Goal: Task Accomplishment & Management: Use online tool/utility

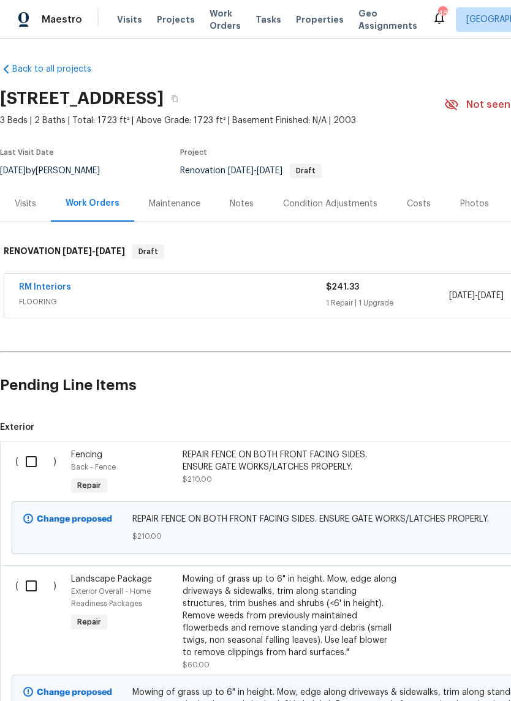
click at [256, 470] on div "REPAIR FENCE ON BOTH FRONT FACING SIDES. ENSURE GATE WORKS/LATCHES PROPERLY." at bounding box center [289, 461] width 215 height 24
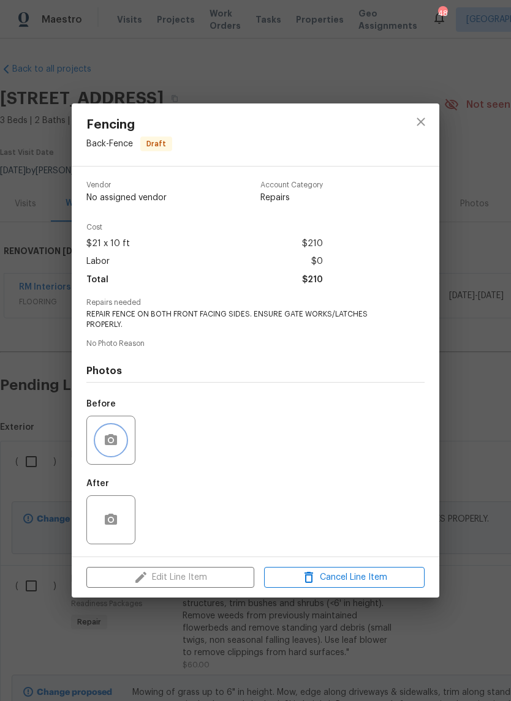
click at [113, 439] on icon "button" at bounding box center [111, 439] width 12 height 11
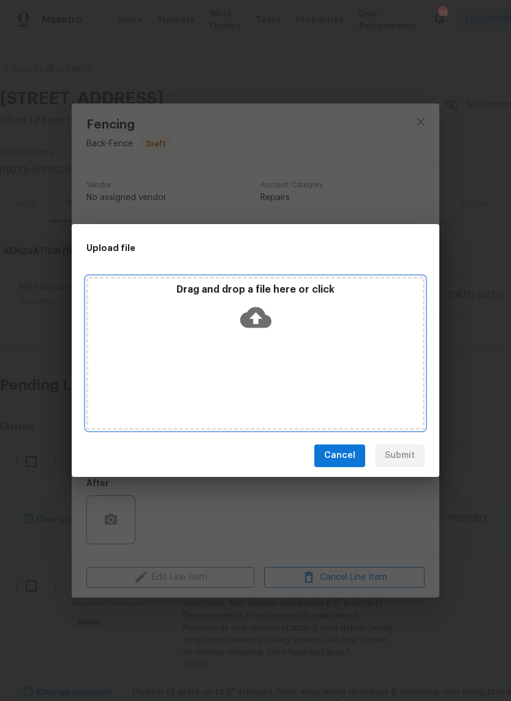
click at [256, 316] on icon at bounding box center [255, 317] width 31 height 31
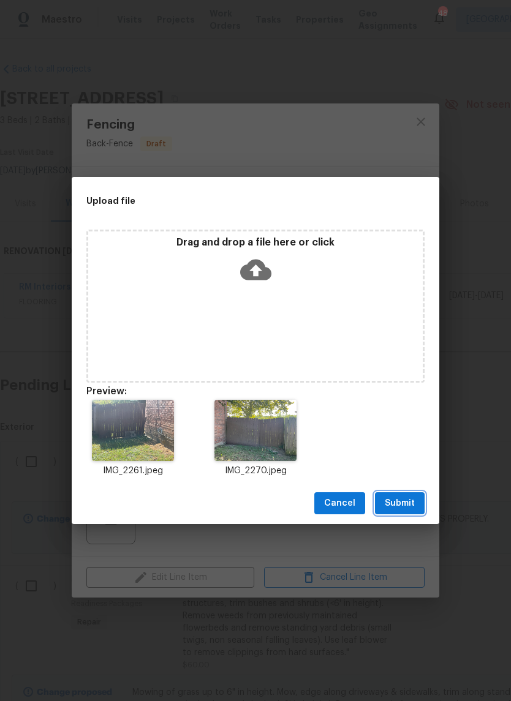
click at [405, 503] on span "Submit" at bounding box center [399, 503] width 30 height 15
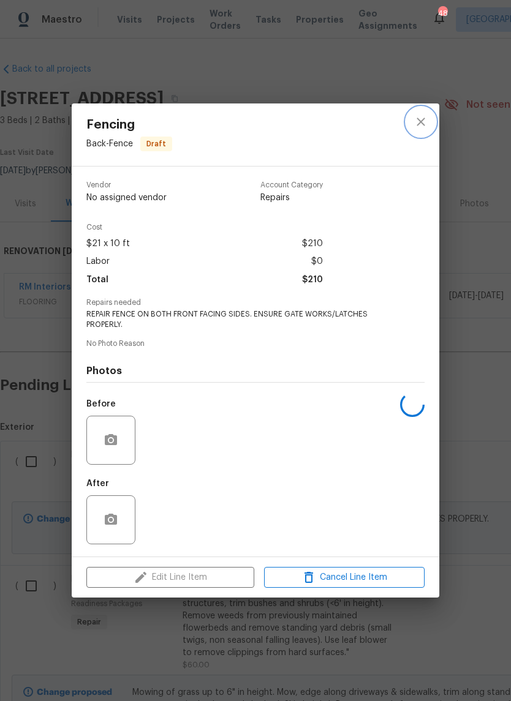
click at [419, 120] on icon "close" at bounding box center [420, 121] width 15 height 15
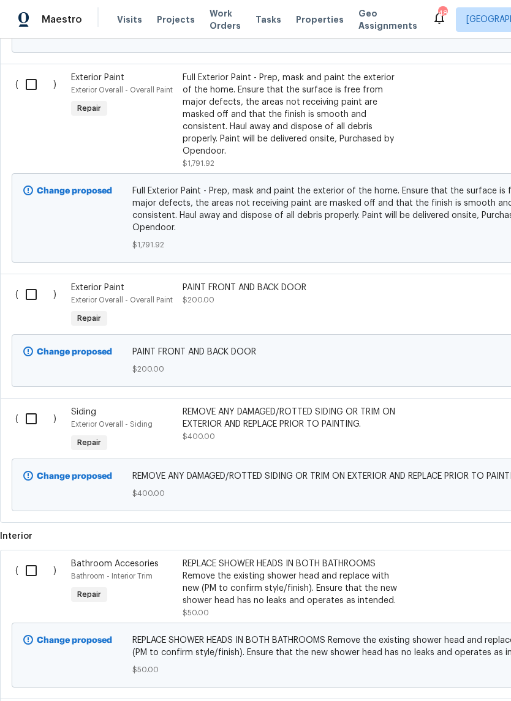
scroll to position [713, 0]
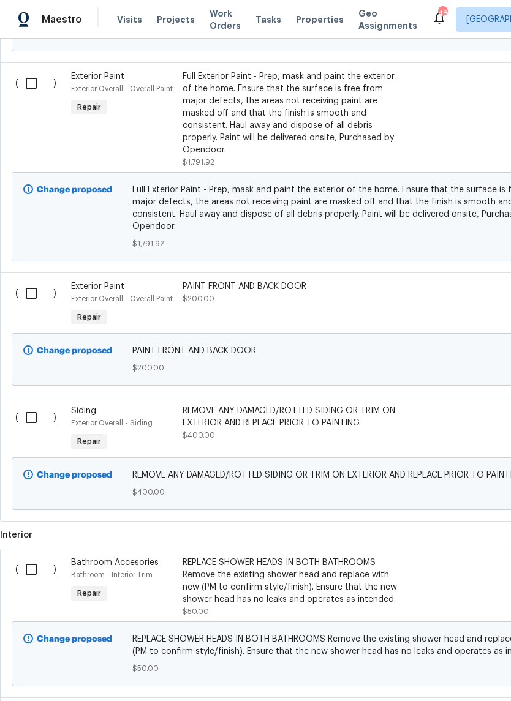
click at [323, 414] on div "REMOVE ANY DAMAGED/ROTTED SIDING OR TRIM ON EXTERIOR AND REPLACE PRIOR TO PAINT…" at bounding box center [289, 417] width 215 height 24
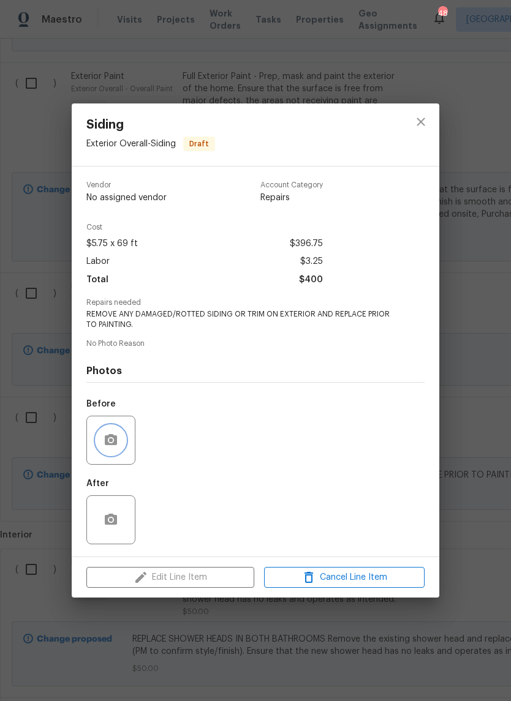
click at [122, 445] on button "button" at bounding box center [110, 439] width 29 height 29
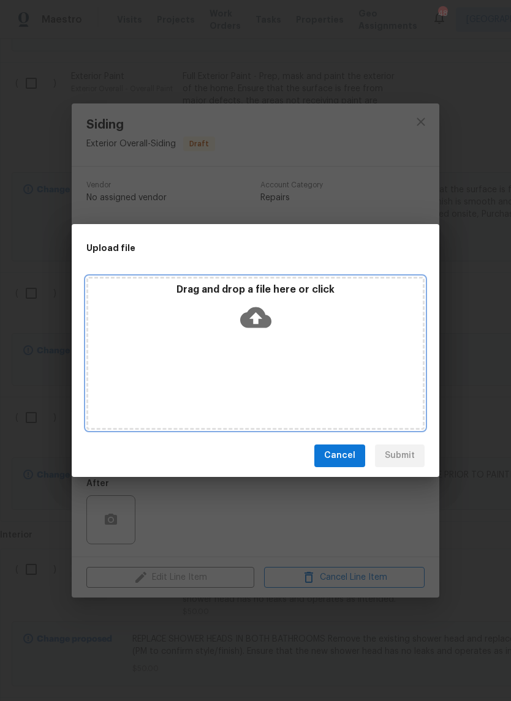
click at [261, 326] on icon at bounding box center [255, 317] width 31 height 21
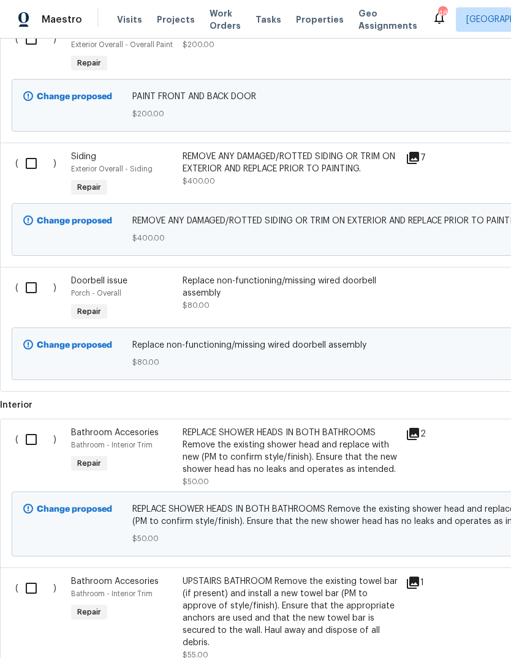
scroll to position [967, 0]
click at [290, 286] on div "Replace non-functioning/missing wired doorbell assembly" at bounding box center [289, 286] width 215 height 24
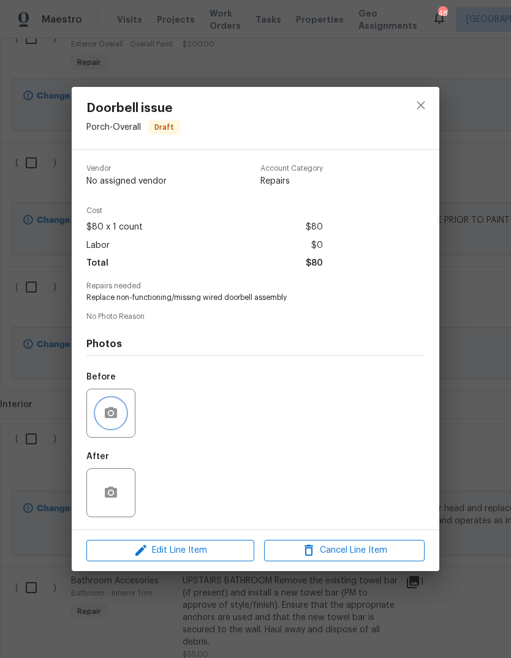
click at [111, 415] on circle "button" at bounding box center [111, 413] width 4 height 4
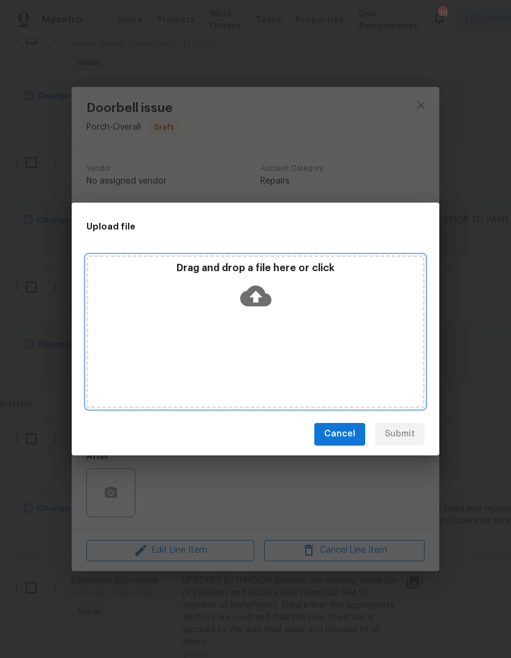
click at [256, 304] on icon at bounding box center [255, 295] width 31 height 21
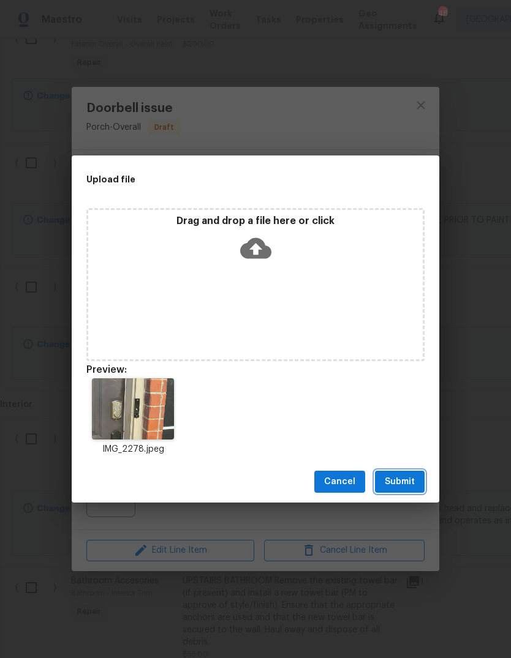
click at [406, 487] on span "Submit" at bounding box center [399, 481] width 30 height 15
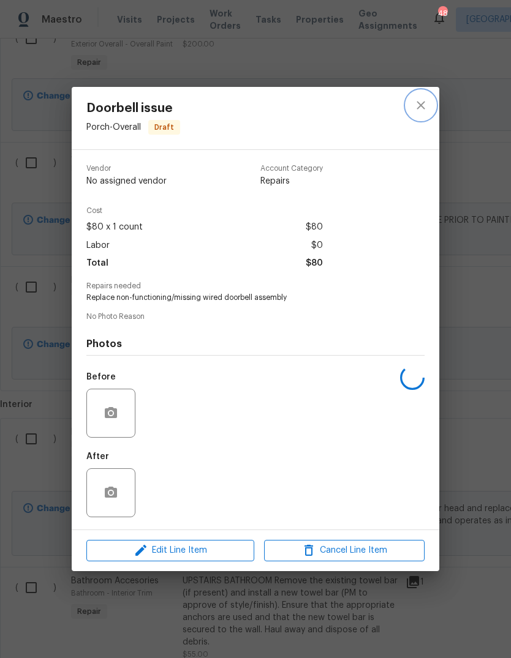
click at [425, 105] on icon "close" at bounding box center [420, 105] width 15 height 15
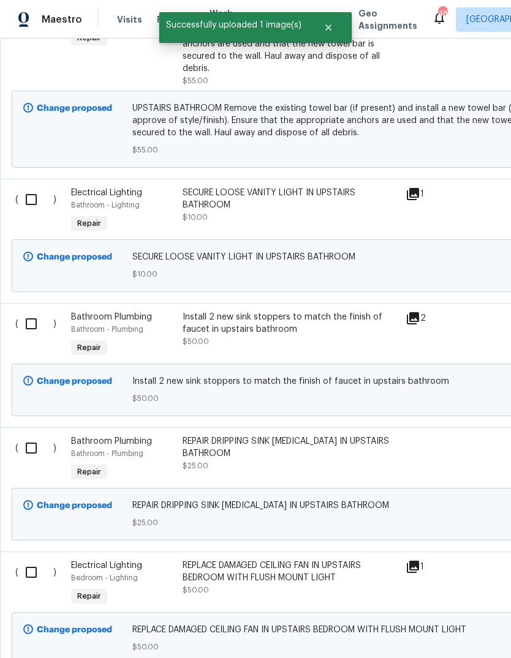
scroll to position [1542, 0]
click at [271, 435] on div "REPAIR DRIPPING SINK [MEDICAL_DATA] IN UPSTAIRS BATHROOM" at bounding box center [289, 447] width 215 height 24
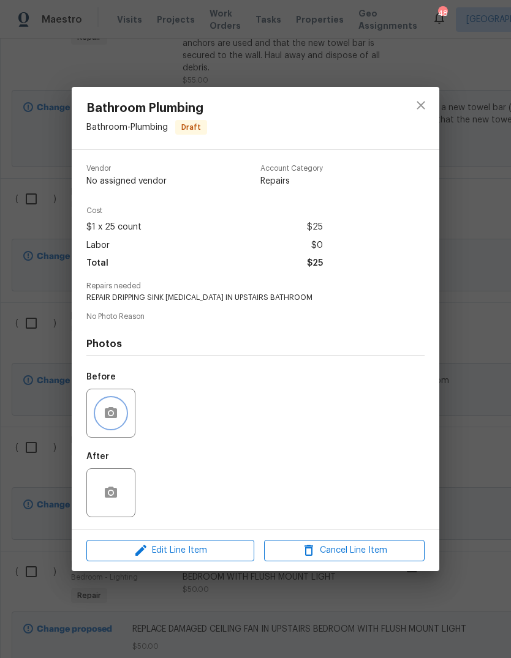
click at [118, 414] on button "button" at bounding box center [110, 413] width 29 height 29
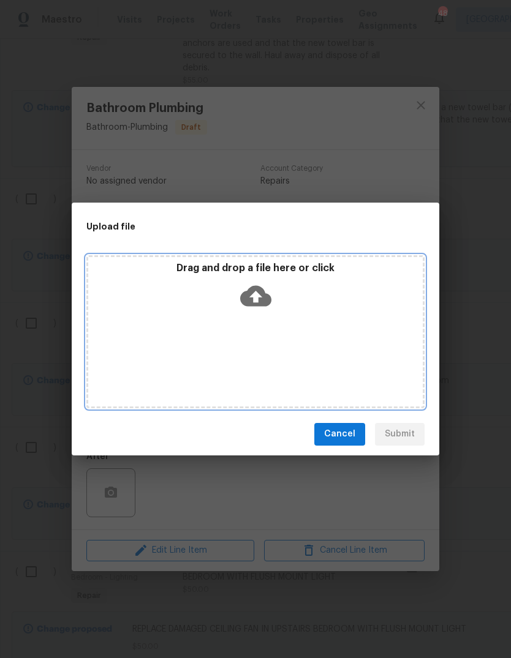
click at [254, 296] on icon at bounding box center [255, 295] width 31 height 31
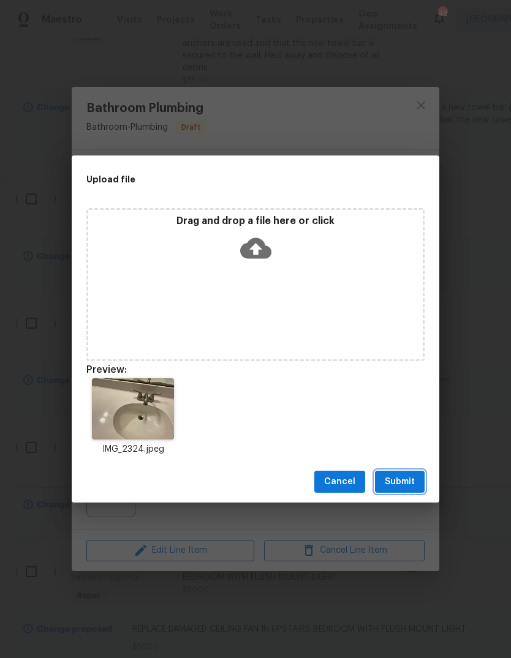
click at [405, 480] on span "Submit" at bounding box center [399, 481] width 30 height 15
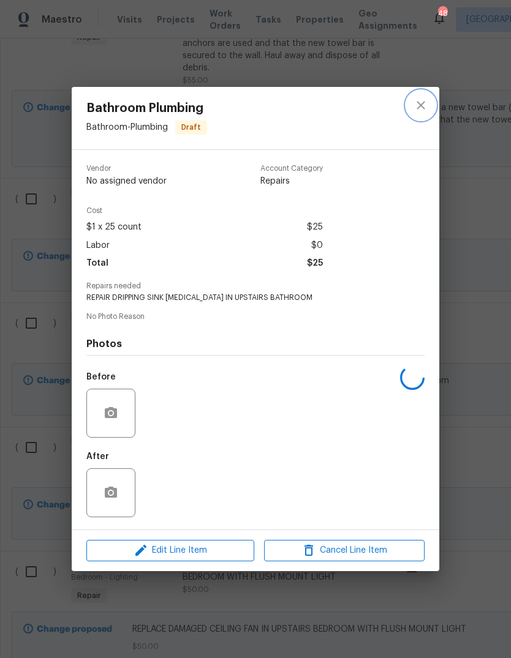
click at [421, 100] on icon "close" at bounding box center [420, 105] width 15 height 15
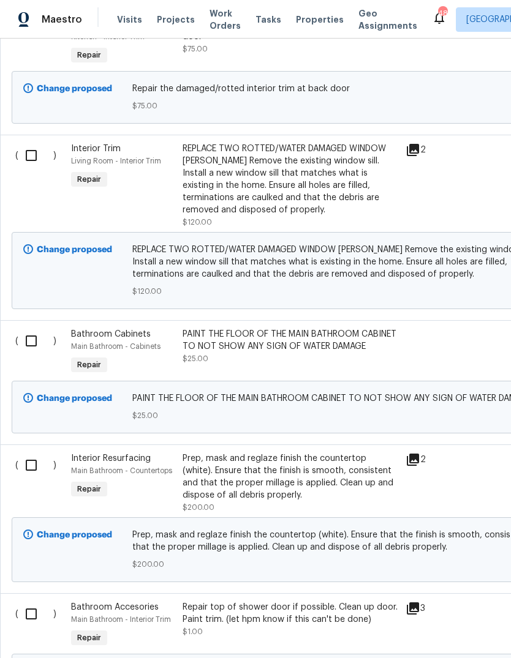
scroll to position [4711, 0]
click at [350, 341] on div "PAINT THE FLOOR OF THE MAIN BATHROOM CABINET TO NOT SHOW ANY SIGN OF WATER DAMA…" at bounding box center [289, 340] width 215 height 24
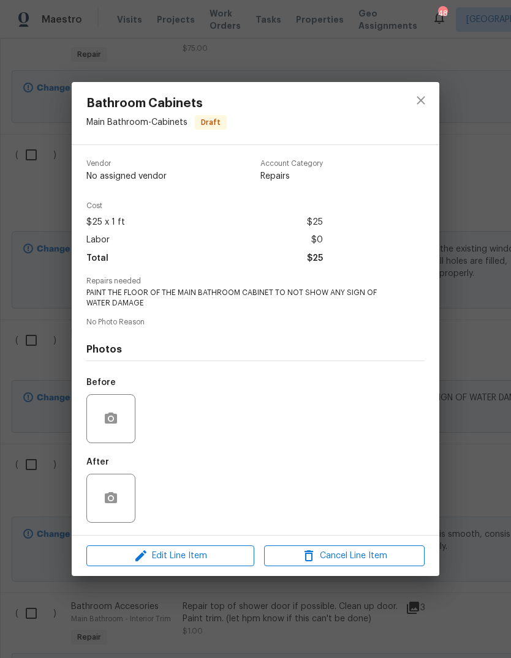
click at [339, 336] on div "Photos Before After" at bounding box center [255, 429] width 338 height 201
click at [127, 414] on div at bounding box center [110, 418] width 49 height 49
click at [122, 410] on div at bounding box center [110, 418] width 49 height 49
click at [114, 431] on button "button" at bounding box center [110, 418] width 29 height 29
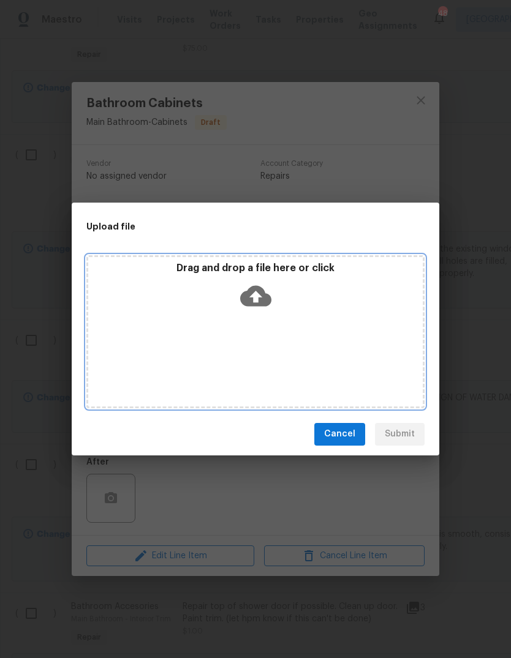
click at [261, 298] on icon at bounding box center [255, 295] width 31 height 21
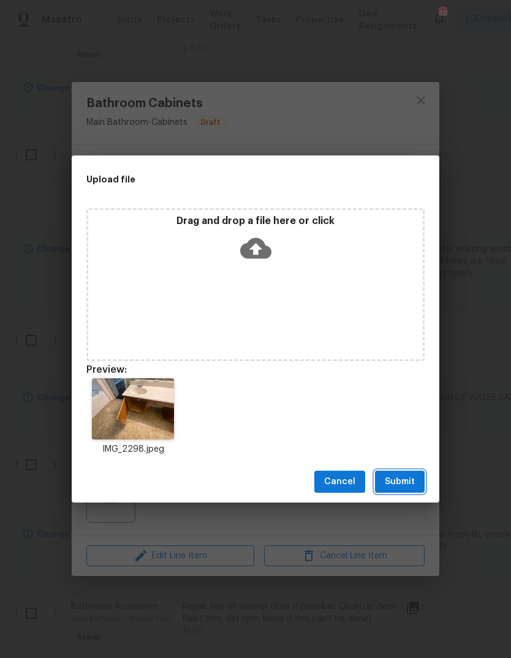
click at [400, 482] on span "Submit" at bounding box center [399, 481] width 30 height 15
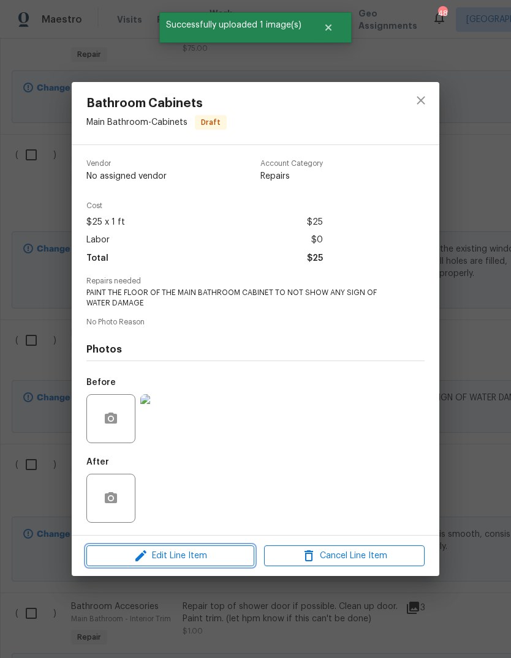
click at [219, 550] on span "Edit Line Item" at bounding box center [170, 556] width 160 height 15
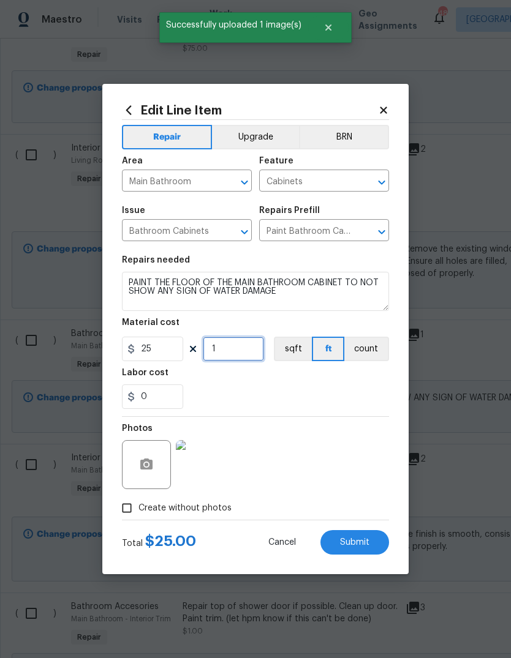
click at [241, 353] on input "1" at bounding box center [233, 349] width 61 height 24
type input "3"
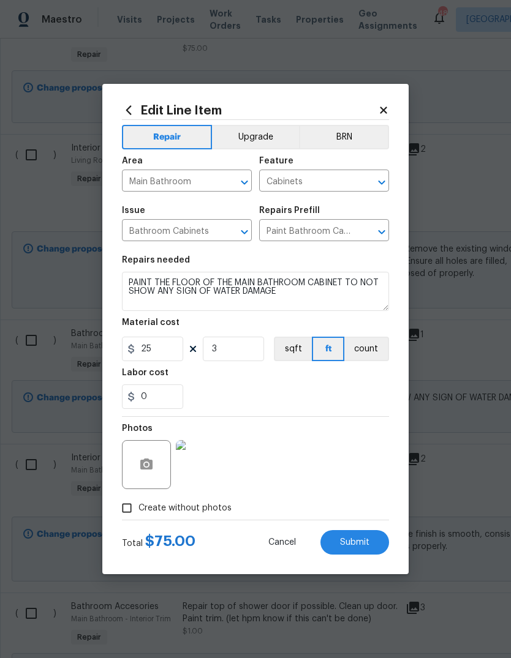
click at [282, 394] on div "0" at bounding box center [255, 396] width 267 height 24
click at [346, 545] on span "Submit" at bounding box center [354, 542] width 29 height 9
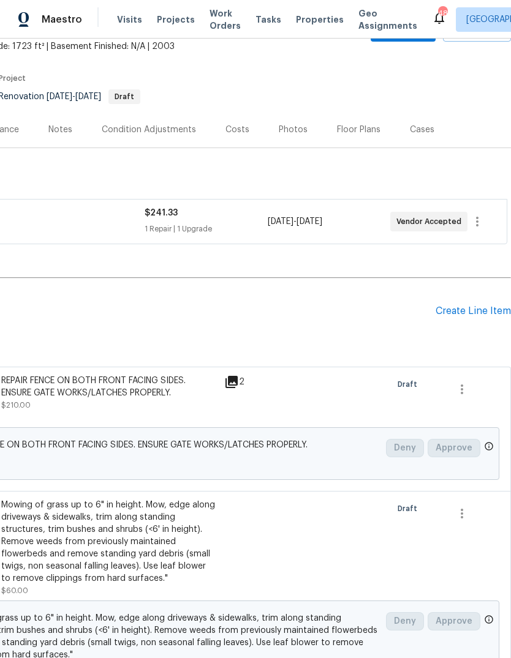
scroll to position [74, 181]
click at [477, 307] on div "Create Line Item" at bounding box center [472, 311] width 75 height 12
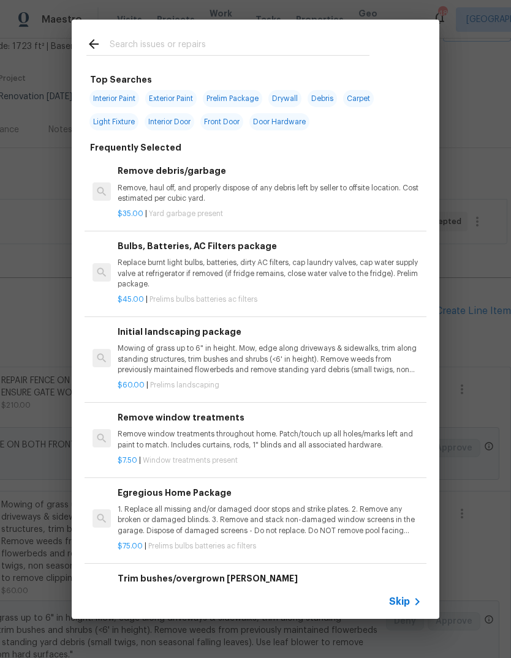
click at [197, 41] on input "text" at bounding box center [240, 46] width 260 height 18
type input "Mulch"
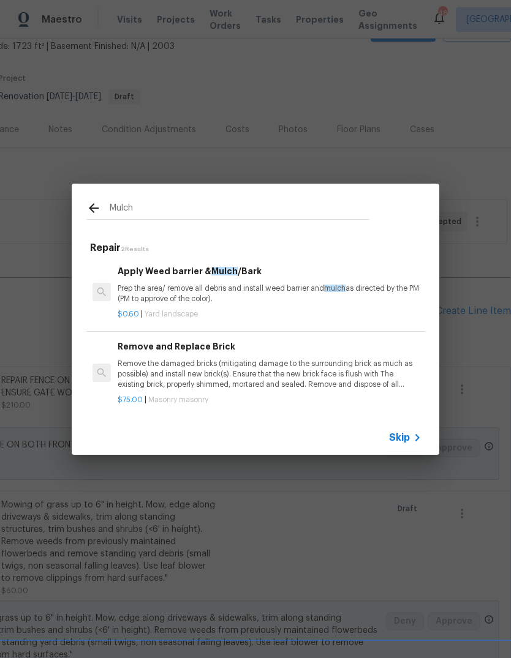
click at [272, 296] on p "Prep the area/ remove all debris and install weed barrier and mulch as directed…" at bounding box center [270, 293] width 304 height 21
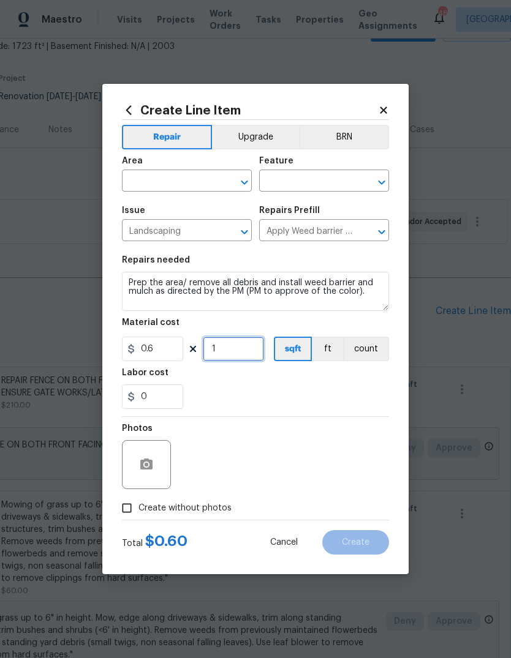
click at [245, 348] on input "1" at bounding box center [233, 349] width 61 height 24
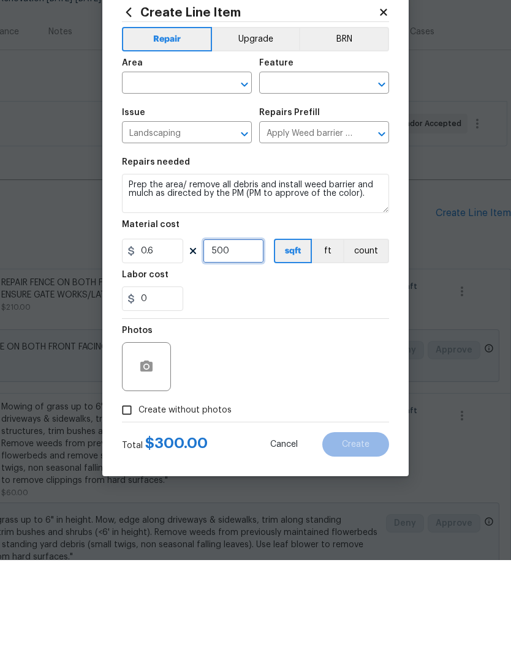
type input "500"
click at [178, 157] on div "Area" at bounding box center [187, 165] width 130 height 16
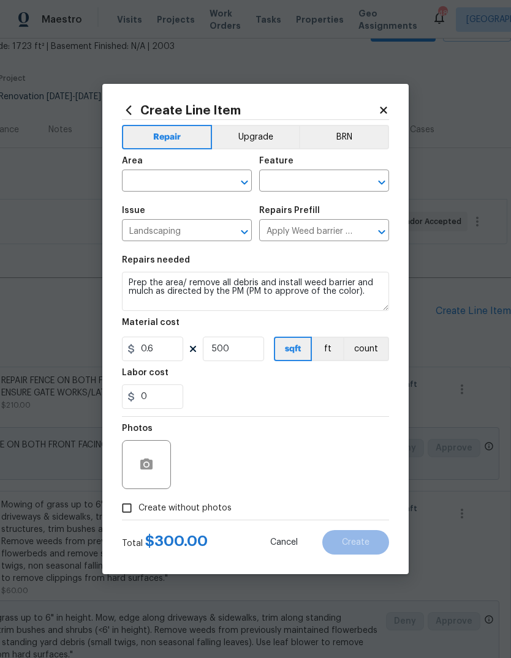
click at [177, 176] on input "text" at bounding box center [170, 182] width 96 height 19
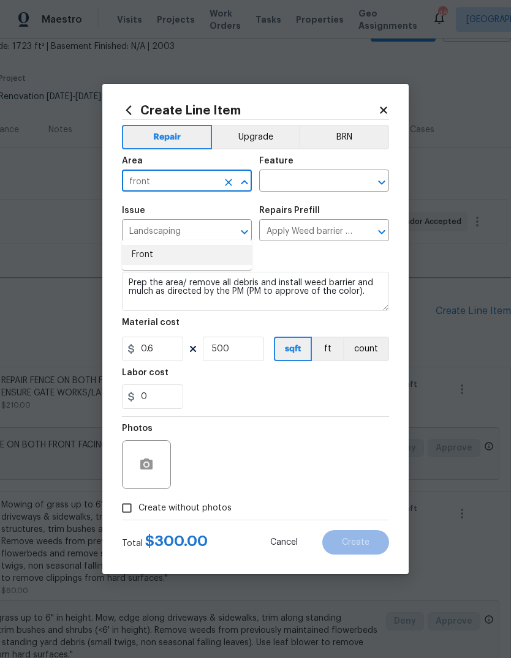
click at [155, 245] on li "Front" at bounding box center [187, 255] width 130 height 20
type input "Front"
click at [155, 206] on div "Issue" at bounding box center [187, 214] width 130 height 16
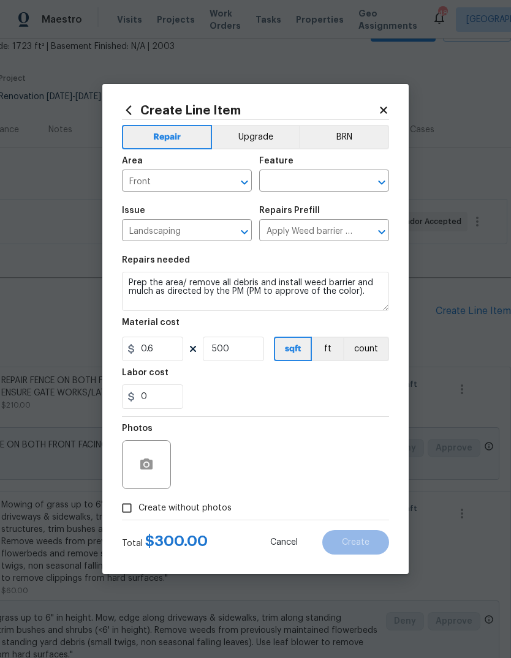
click at [320, 175] on input "text" at bounding box center [307, 182] width 96 height 19
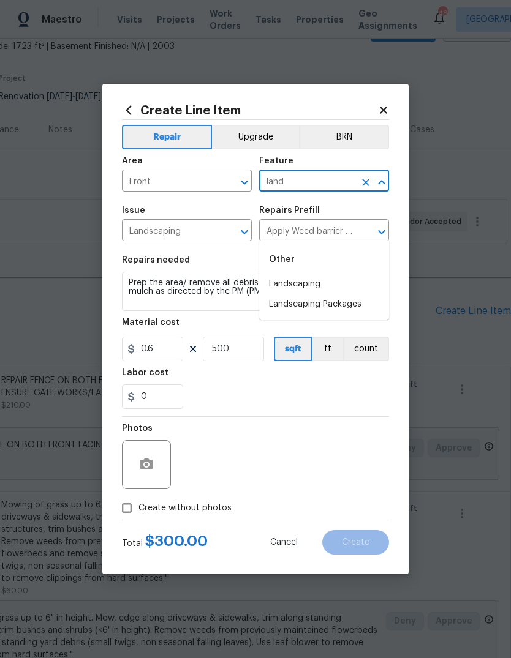
click at [297, 274] on li "Landscaping" at bounding box center [324, 284] width 130 height 20
type input "Landscaping"
click at [328, 381] on div "Labor cost" at bounding box center [255, 377] width 267 height 16
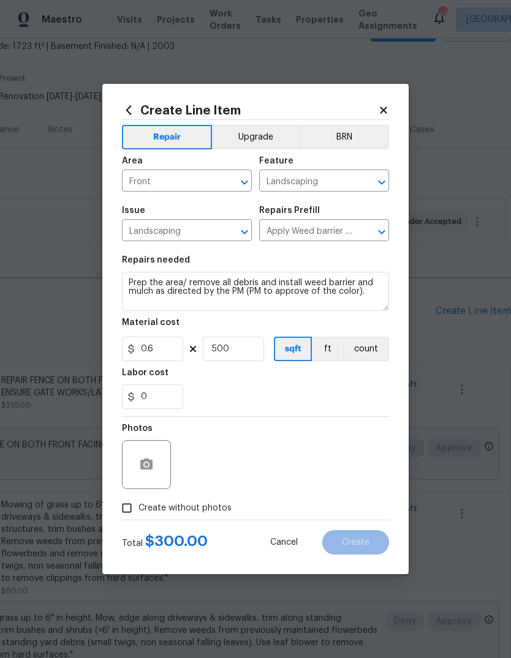
click at [259, 136] on button "Upgrade" at bounding box center [256, 137] width 88 height 24
click at [206, 509] on span "Create without photos" at bounding box center [184, 508] width 93 height 13
click at [138, 509] on input "Create without photos" at bounding box center [126, 508] width 23 height 23
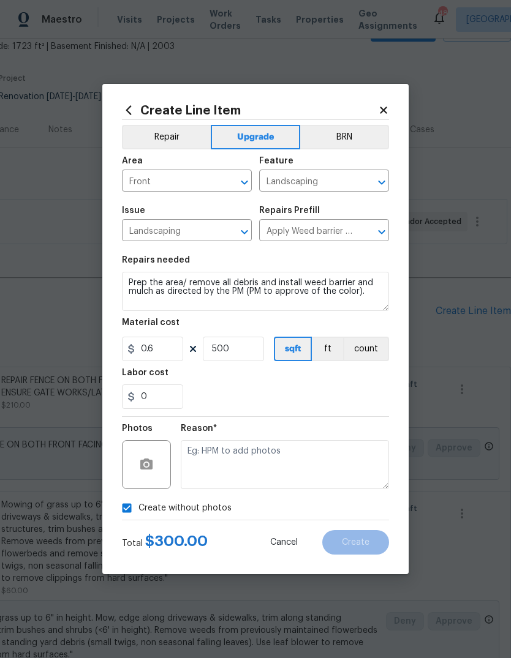
click at [199, 514] on span "Create without photos" at bounding box center [184, 508] width 93 height 13
click at [138, 514] on input "Create without photos" at bounding box center [126, 508] width 23 height 23
checkbox input "false"
click at [155, 470] on button "button" at bounding box center [146, 464] width 29 height 29
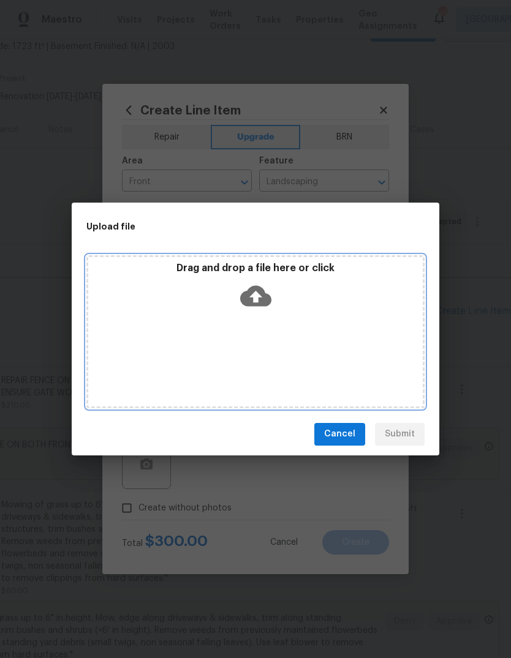
click at [257, 294] on icon at bounding box center [255, 295] width 31 height 31
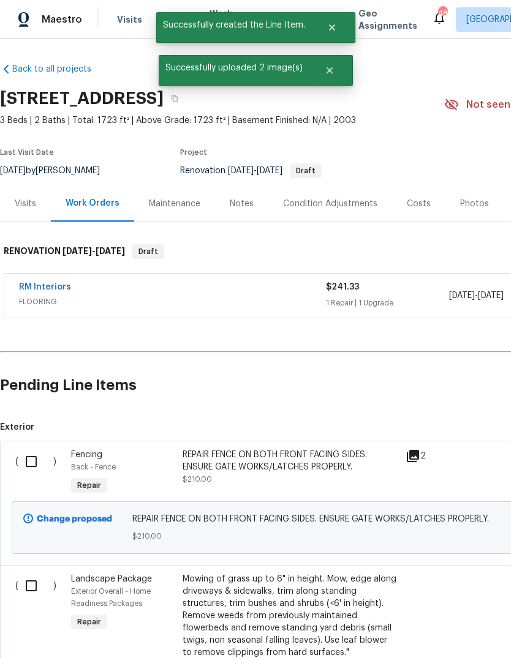
scroll to position [74, 181]
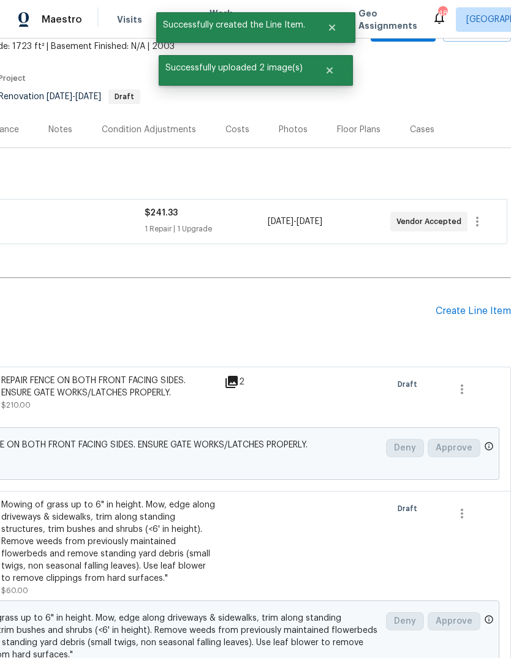
click at [484, 305] on div "Create Line Item" at bounding box center [472, 311] width 75 height 12
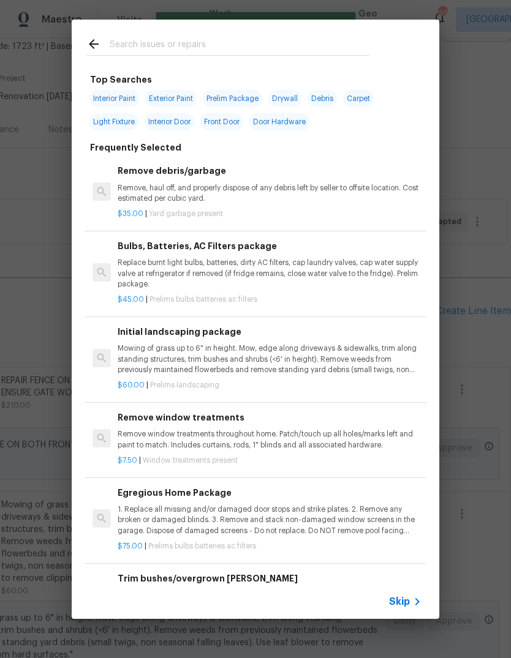
click at [251, 37] on input "text" at bounding box center [240, 46] width 260 height 18
type input "Pressure"
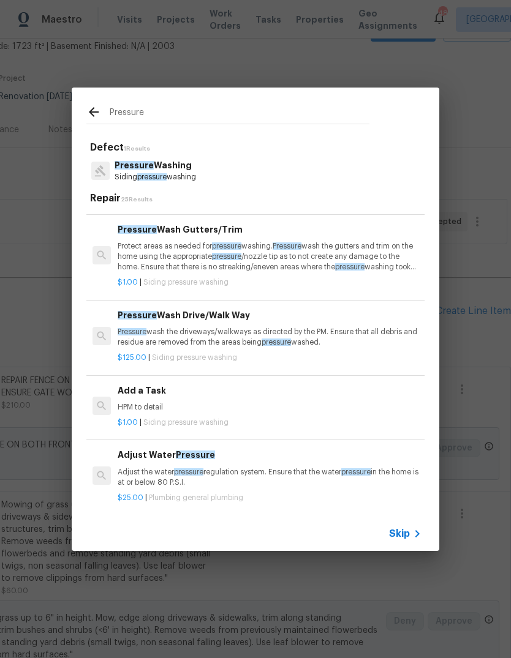
scroll to position [78, 0]
click at [265, 335] on p "Pressure wash the driveways/walkways as directed by the PM. Ensure that all deb…" at bounding box center [270, 337] width 304 height 21
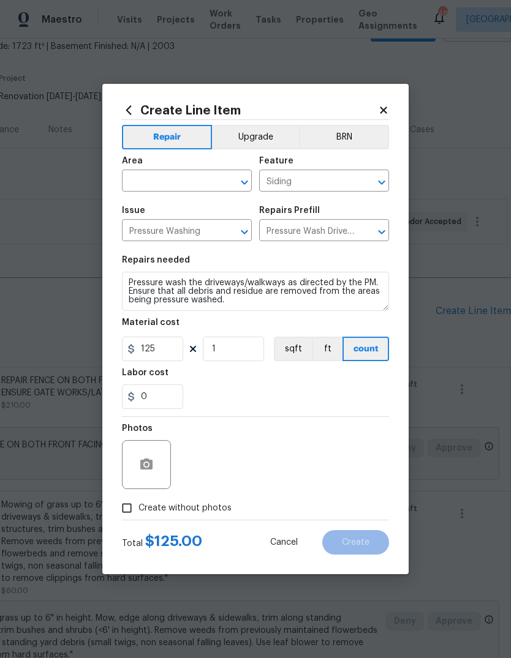
click at [190, 180] on input "text" at bounding box center [170, 182] width 96 height 19
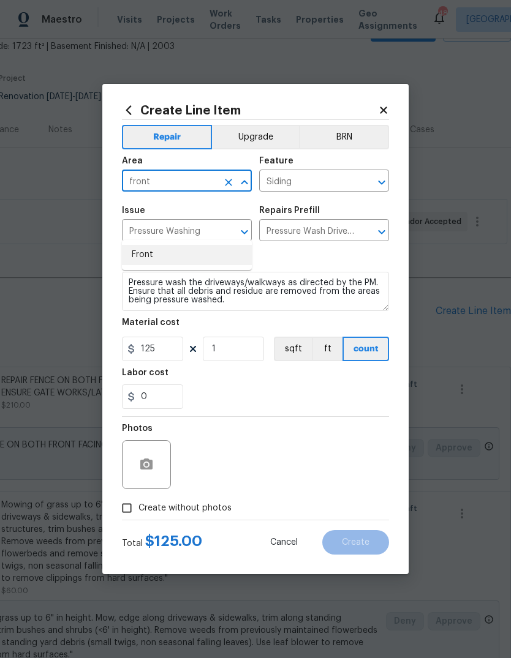
click at [176, 245] on li "Front" at bounding box center [187, 255] width 130 height 20
type input "Front"
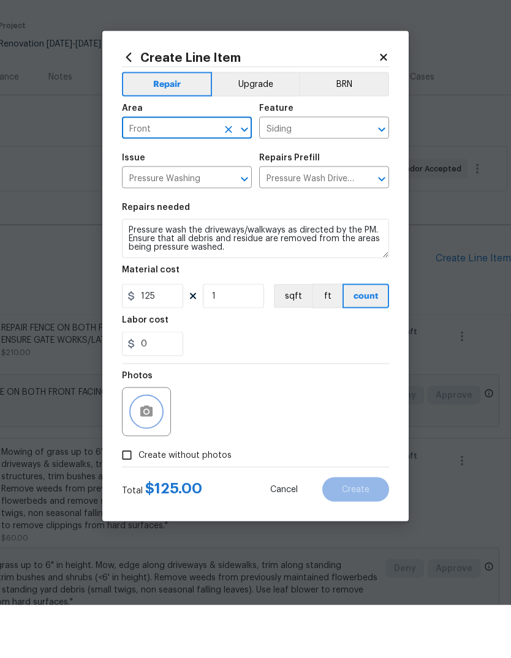
click at [151, 459] on icon "button" at bounding box center [146, 464] width 12 height 11
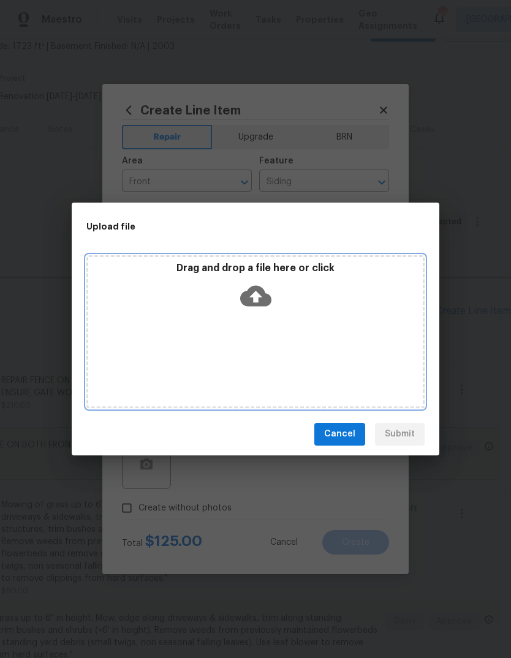
click at [259, 300] on icon at bounding box center [255, 295] width 31 height 21
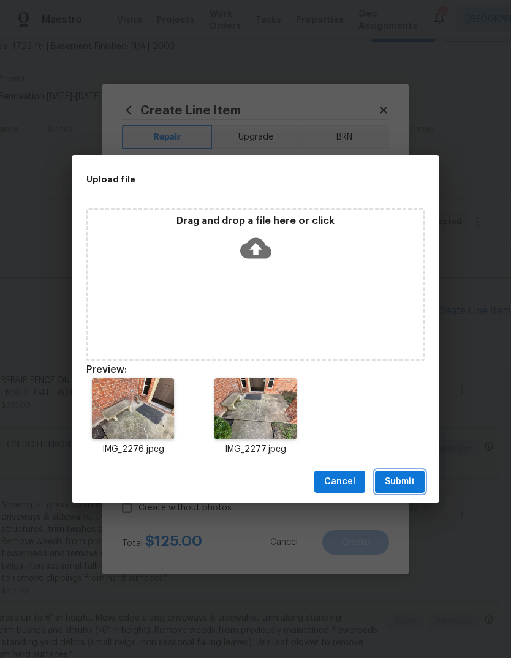
click at [403, 490] on button "Submit" at bounding box center [400, 482] width 50 height 23
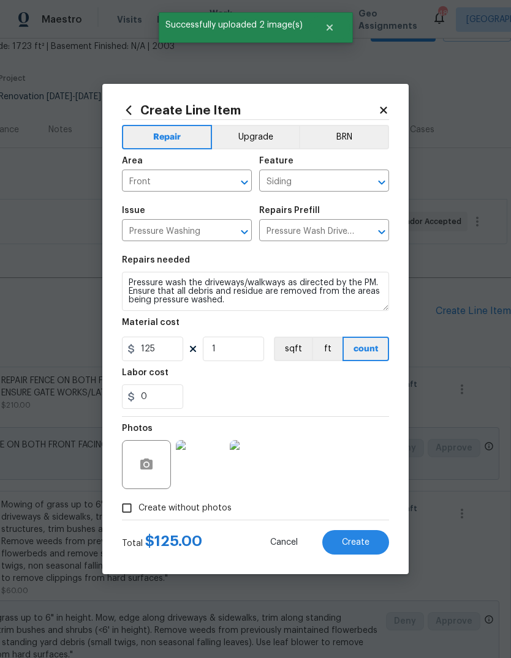
click at [358, 539] on span "Create" at bounding box center [356, 542] width 28 height 9
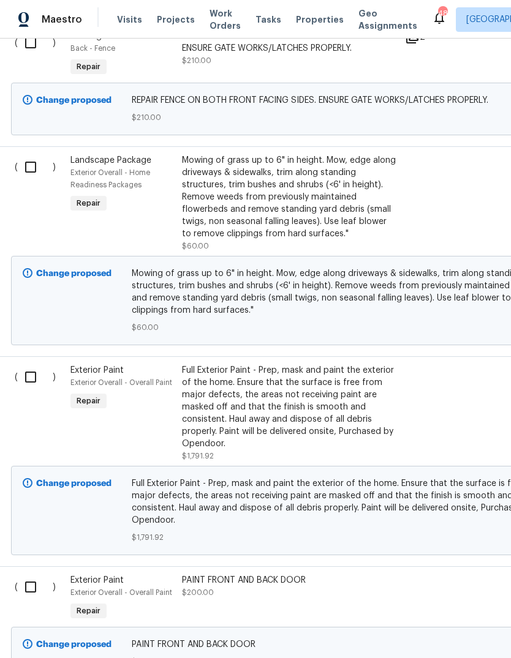
scroll to position [419, 1]
click at [325, 570] on div "PAINT FRONT AND BACK DOOR $200.00" at bounding box center [289, 598] width 223 height 56
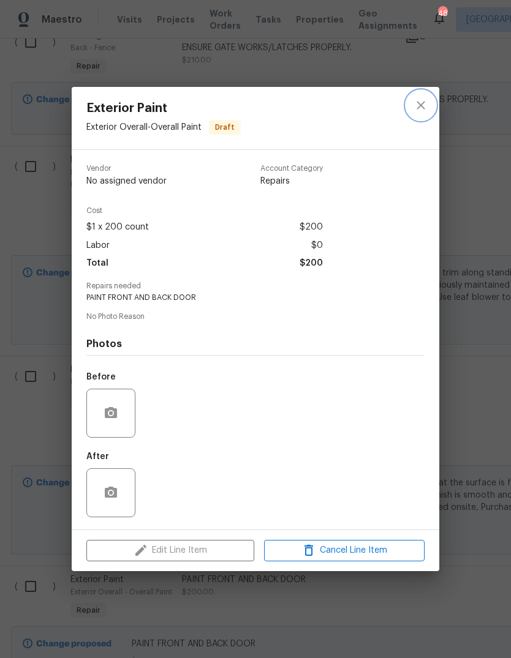
click at [424, 98] on icon "close" at bounding box center [420, 105] width 15 height 15
